Goal: Task Accomplishment & Management: Manage account settings

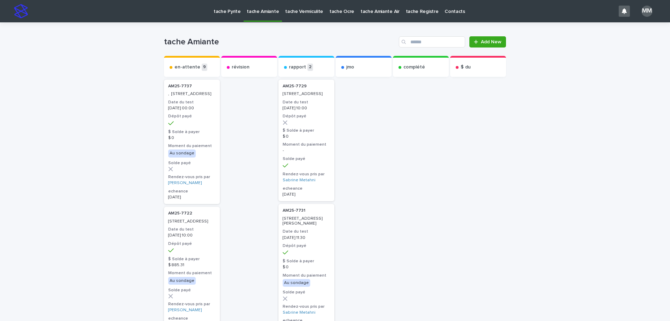
click at [293, 12] on p "tache Vermiculite" at bounding box center [304, 7] width 38 height 15
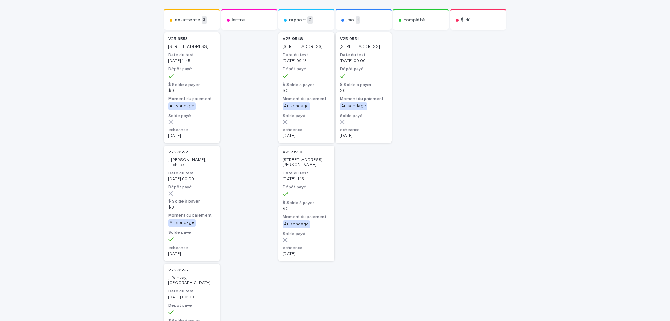
scroll to position [35, 0]
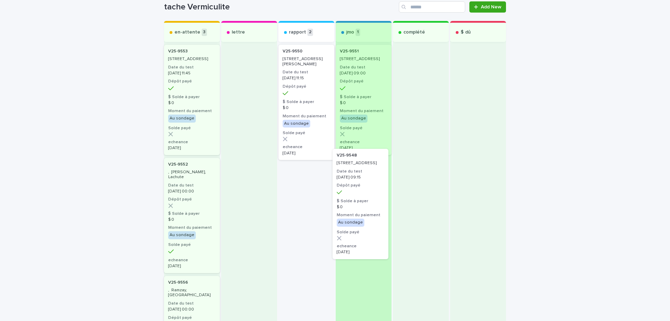
drag, startPoint x: 307, startPoint y: 75, endPoint x: 370, endPoint y: 187, distance: 128.3
click at [367, 187] on div "en-attente 3 V25-9553 [STREET_ADDRESS] Date du test [DATE] 11:45 Dépôt payé $ S…" at bounding box center [335, 223] width 342 height 405
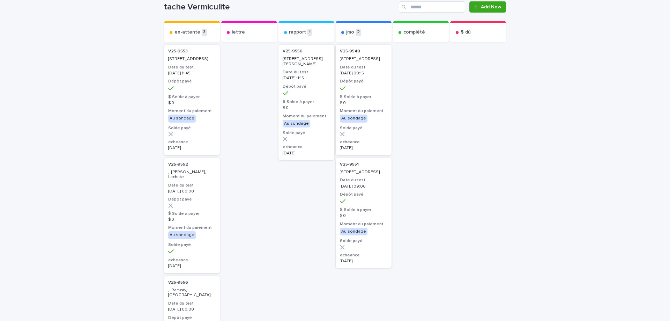
click at [379, 67] on div "V25-9548 [STREET_ADDRESS] Date du test [DATE] 09:15 Dépôt payé $ Solde à payer …" at bounding box center [364, 100] width 56 height 110
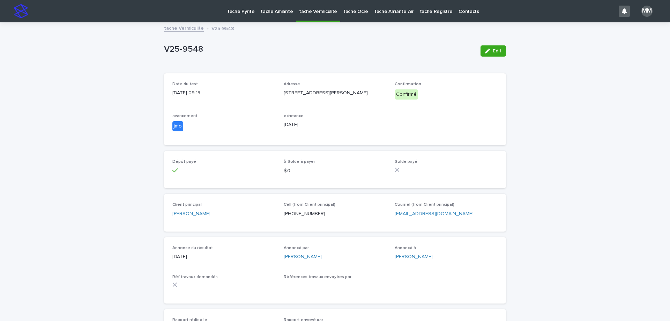
click at [189, 29] on link "tache Vermiculite" at bounding box center [184, 28] width 40 height 8
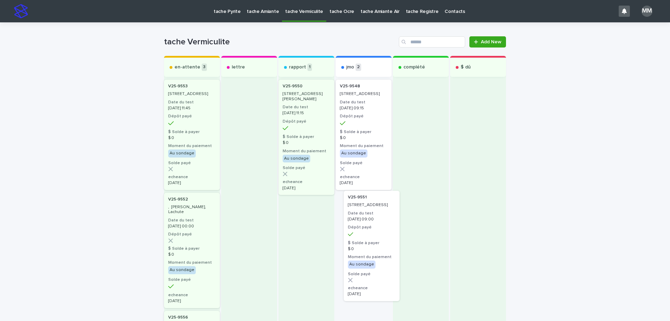
drag, startPoint x: 361, startPoint y: 223, endPoint x: 369, endPoint y: 217, distance: 9.5
click at [369, 217] on div "V25-9548 [STREET_ADDRESS] Date du test [DATE] 09:15 Dépôt payé $ Solde à payer …" at bounding box center [364, 269] width 56 height 383
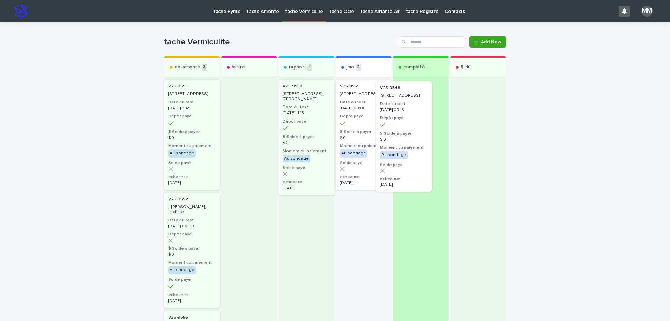
drag, startPoint x: 363, startPoint y: 132, endPoint x: 410, endPoint y: 133, distance: 46.5
click at [410, 133] on div "en-attente 3 V25-9553 [STREET_ADDRESS] Date du test [DATE] 11:45 Dépôt payé $ S…" at bounding box center [335, 258] width 342 height 405
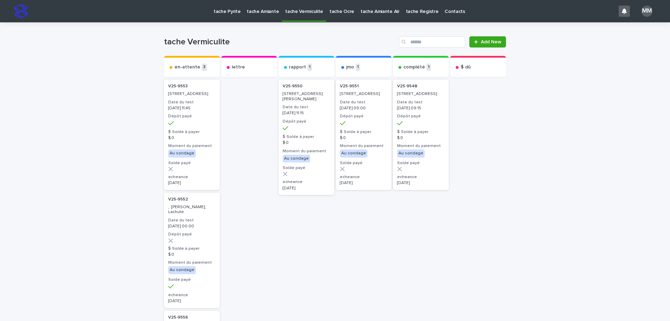
click at [263, 15] on link "tache Amiante" at bounding box center [263, 11] width 38 height 22
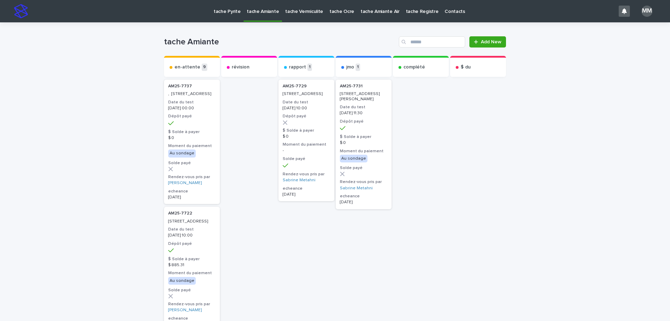
click at [307, 7] on p "tache Vermiculite" at bounding box center [304, 7] width 38 height 15
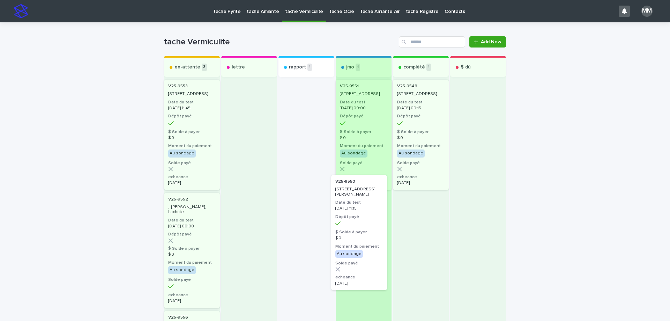
drag, startPoint x: 309, startPoint y: 108, endPoint x: 367, endPoint y: 206, distance: 114.1
click at [367, 206] on div "en-attente 3 V25-9553 [STREET_ADDRESS] Date du test [DATE] 11:45 Dépôt payé $ S…" at bounding box center [335, 258] width 342 height 405
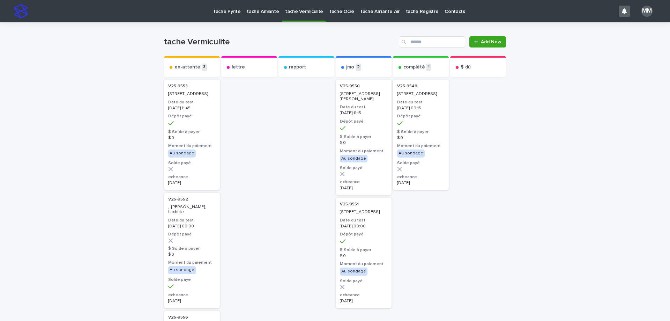
click at [358, 131] on div at bounding box center [363, 128] width 47 height 6
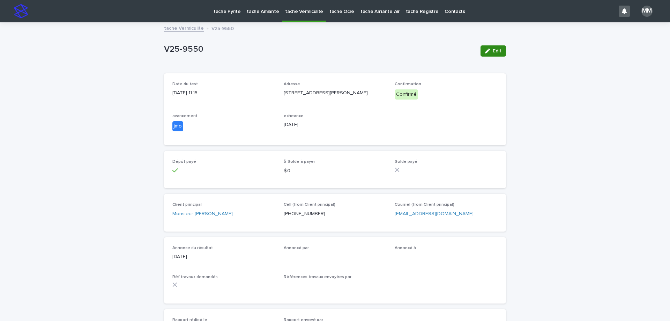
click at [494, 50] on span "Edit" at bounding box center [497, 51] width 9 height 5
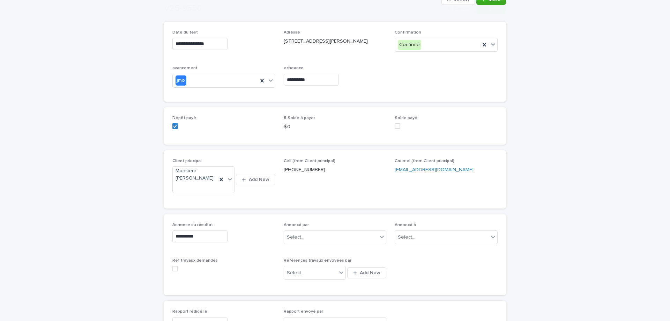
scroll to position [105, 0]
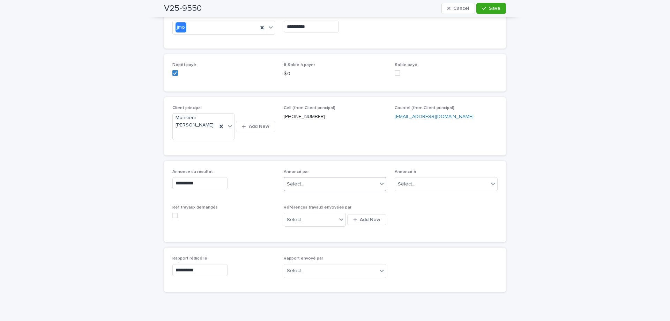
click at [334, 182] on div "Select..." at bounding box center [331, 184] width 94 height 12
type input "*"
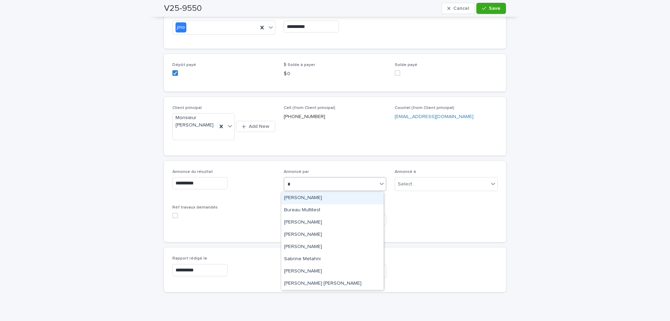
type input "**"
click at [314, 202] on div "[PERSON_NAME]" at bounding box center [332, 198] width 102 height 12
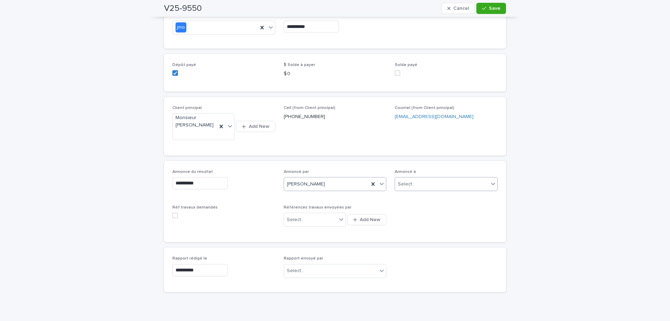
click at [412, 186] on div "Select..." at bounding box center [442, 184] width 94 height 12
type input "**********"
click at [432, 202] on div "Monsieur [PERSON_NAME]" at bounding box center [444, 198] width 102 height 12
click at [497, 5] on button "Save" at bounding box center [492, 8] width 30 height 11
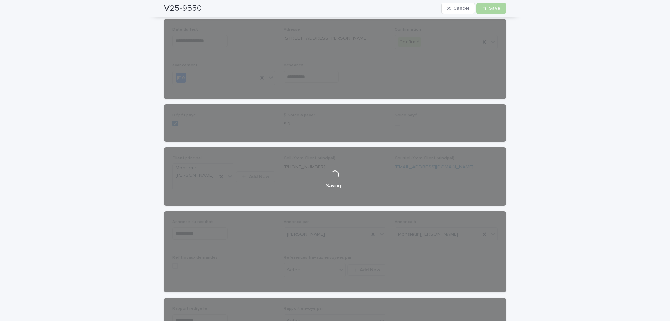
scroll to position [0, 0]
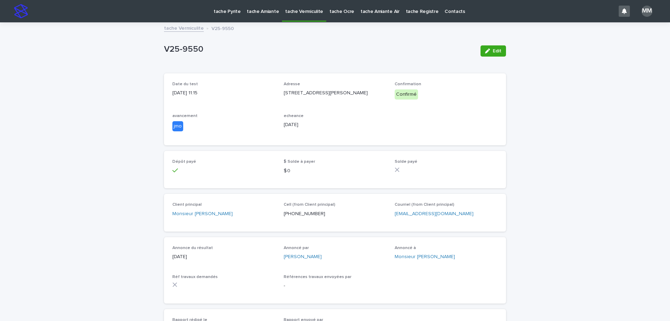
click at [191, 27] on link "tache Vermiculite" at bounding box center [184, 28] width 40 height 8
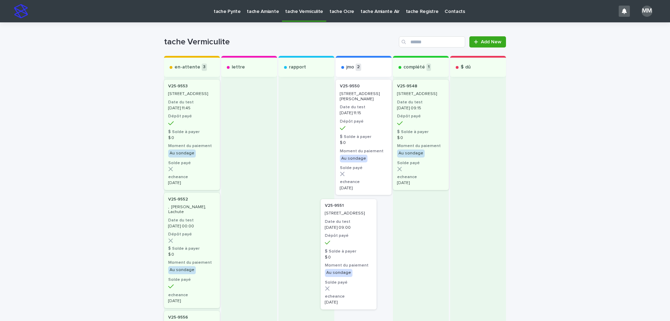
drag, startPoint x: 362, startPoint y: 221, endPoint x: 354, endPoint y: 221, distance: 8.0
click at [354, 221] on div "V25-9550 [STREET_ADDRESS][PERSON_NAME] Date du test [DATE] 11:15 Dépôt payé $ S…" at bounding box center [364, 269] width 56 height 383
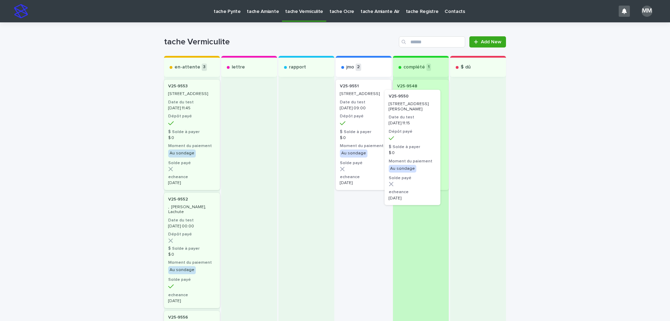
drag, startPoint x: 352, startPoint y: 95, endPoint x: 405, endPoint y: 105, distance: 54.4
click at [405, 105] on div "en-attente 3 V25-9553 [STREET_ADDRESS] Date du test [DATE] 11:45 Dépôt payé $ S…" at bounding box center [335, 258] width 342 height 405
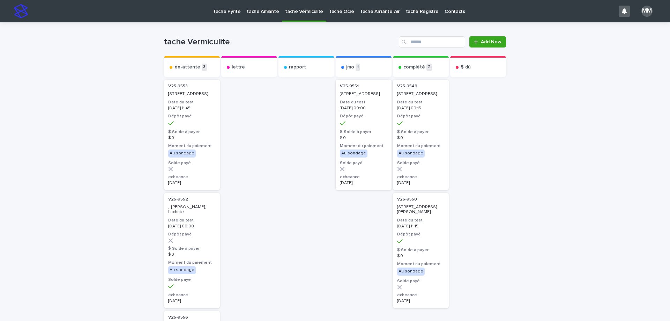
click at [262, 13] on p "tache Amiante" at bounding box center [263, 7] width 32 height 15
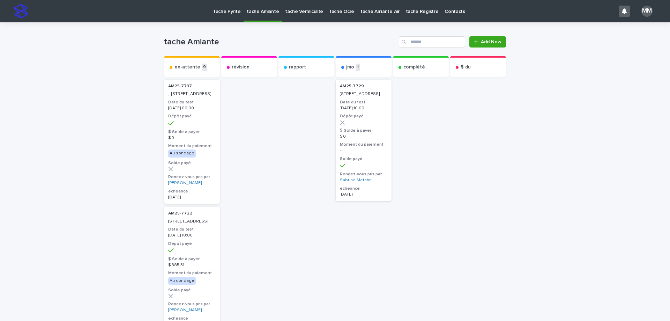
click at [302, 17] on link "tache Vermiculite" at bounding box center [304, 11] width 44 height 22
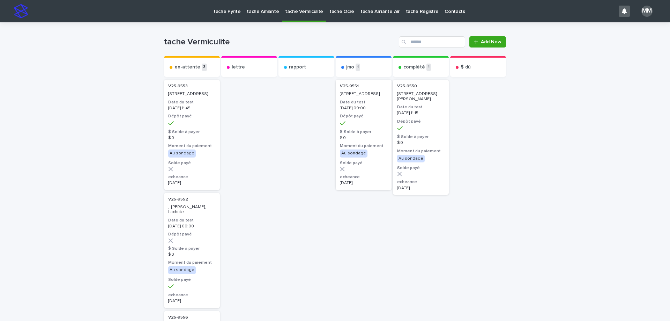
click at [367, 110] on div "[DATE] 09:00" at bounding box center [363, 107] width 47 height 6
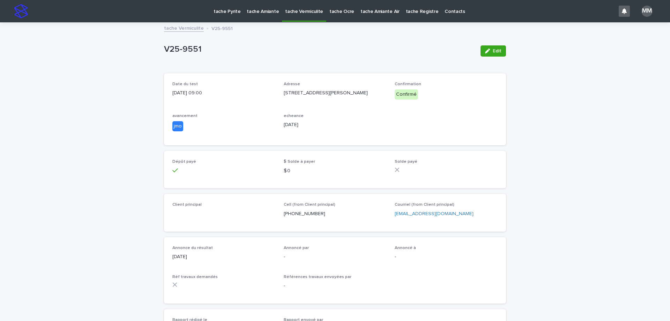
click at [296, 15] on link "tache Vermiculite" at bounding box center [304, 10] width 44 height 21
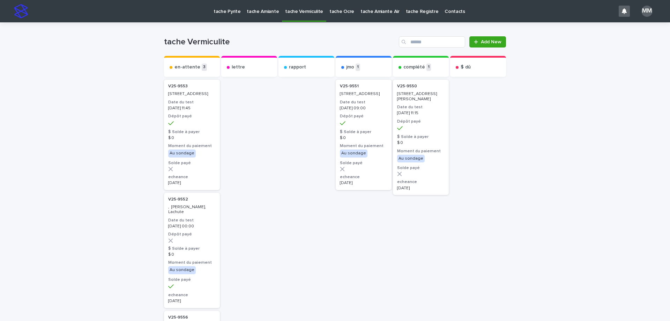
drag, startPoint x: 425, startPoint y: 101, endPoint x: 434, endPoint y: 101, distance: 9.1
click at [434, 101] on p "[STREET_ADDRESS][PERSON_NAME]" at bounding box center [420, 96] width 47 height 10
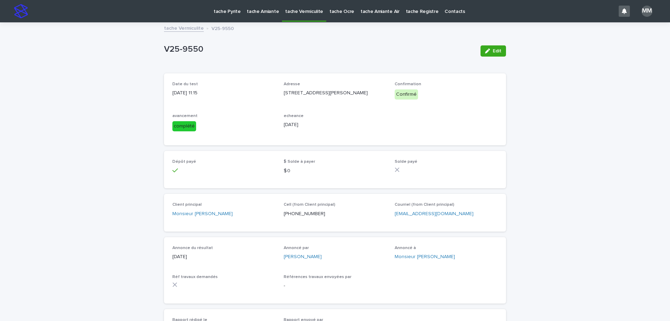
click at [183, 28] on link "tache Vermiculite" at bounding box center [184, 28] width 40 height 8
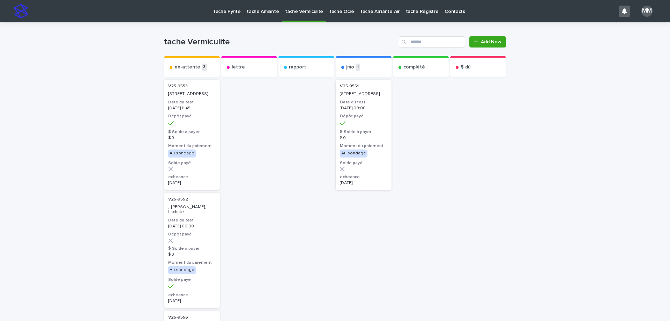
click at [263, 5] on p "tache Amiante" at bounding box center [263, 7] width 32 height 15
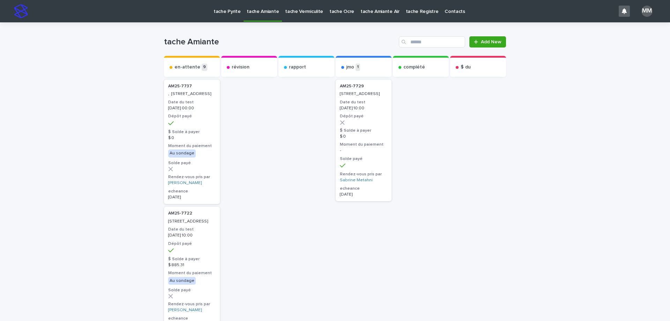
click at [230, 9] on p "tache Pyrite" at bounding box center [227, 7] width 27 height 15
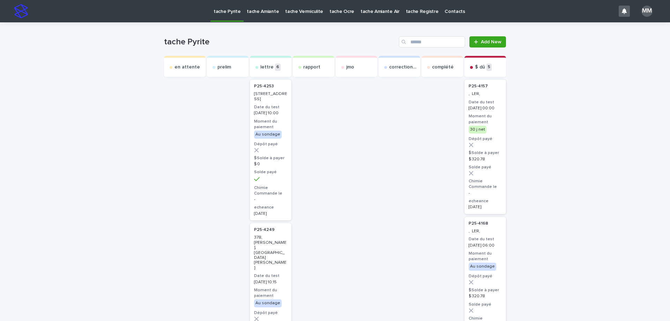
drag, startPoint x: 100, startPoint y: 289, endPoint x: 109, endPoint y: 288, distance: 9.1
click at [263, 13] on p "tache Amiante" at bounding box center [263, 7] width 32 height 15
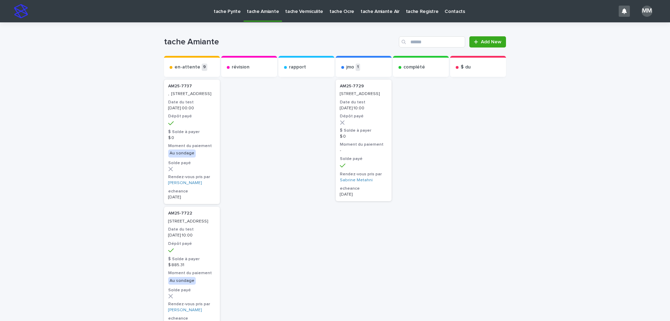
click at [305, 14] on p "tache Vermiculite" at bounding box center [304, 7] width 38 height 15
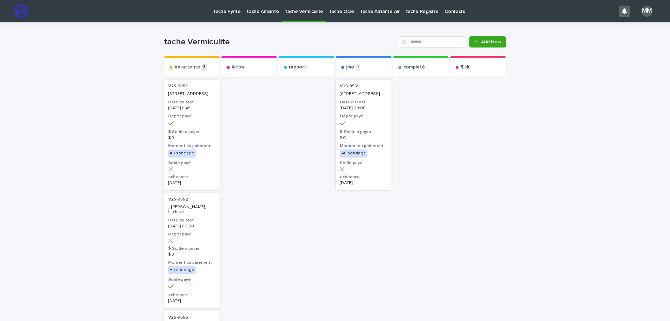
click at [236, 16] on link "tache Pyrite" at bounding box center [227, 11] width 33 height 22
